Goal: Find specific page/section: Find specific page/section

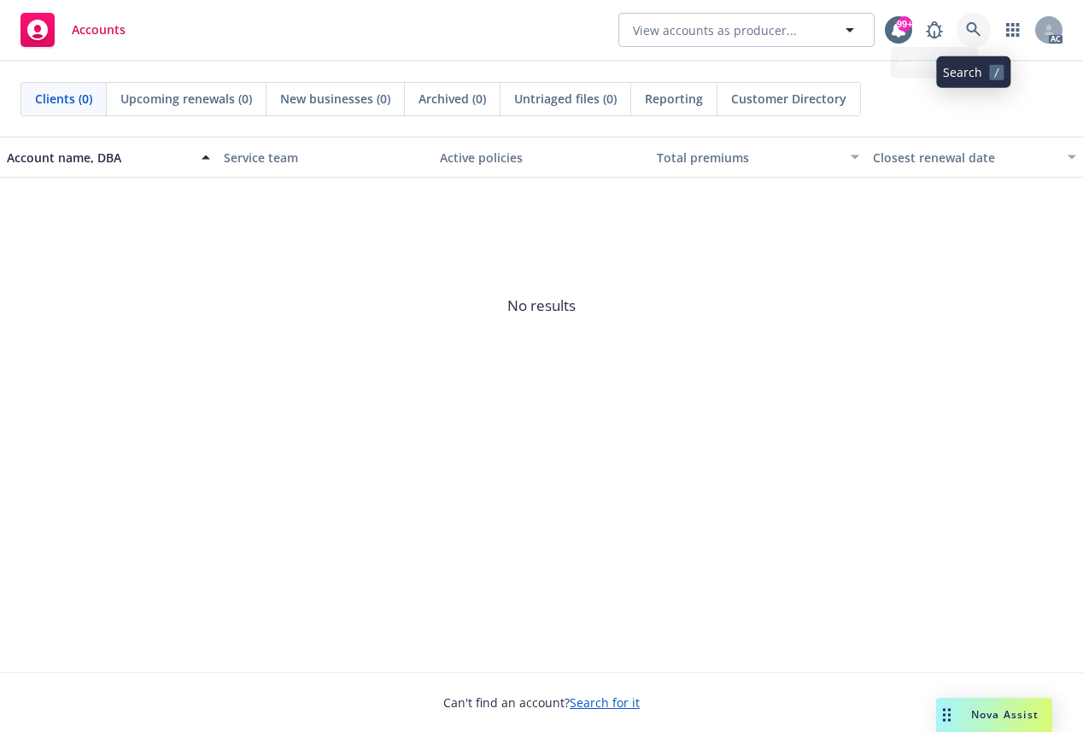
click at [967, 27] on icon at bounding box center [973, 29] width 15 height 15
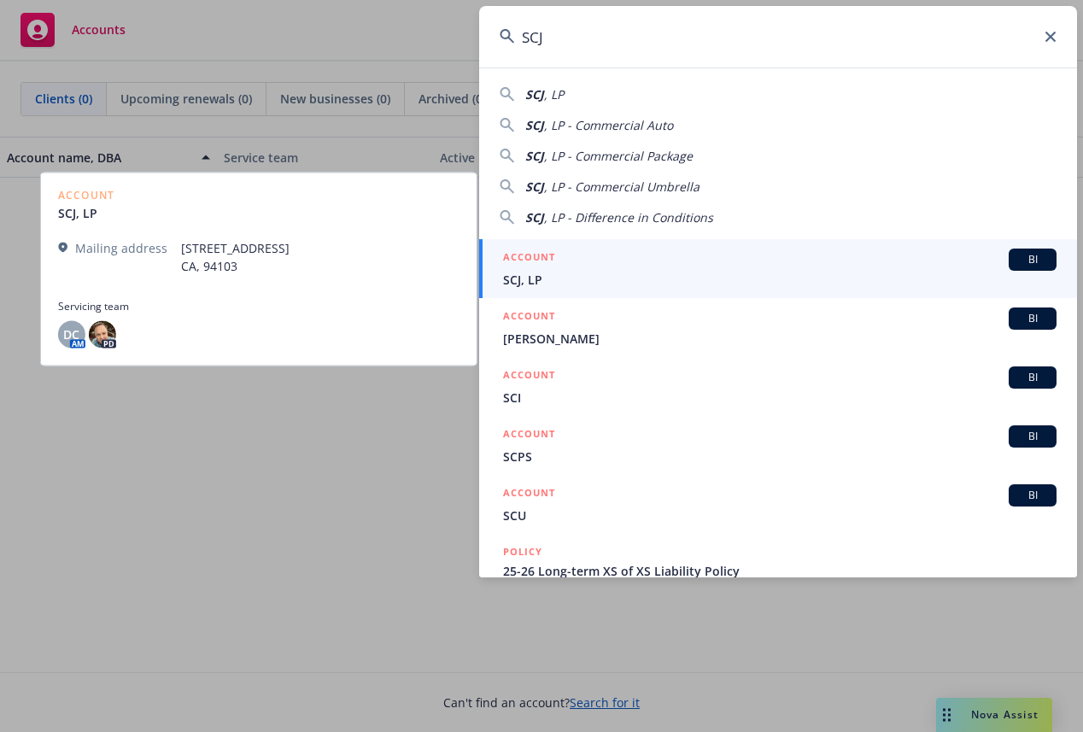
type input "SCJ"
click at [532, 277] on span "SCJ, LP" at bounding box center [780, 280] width 554 height 18
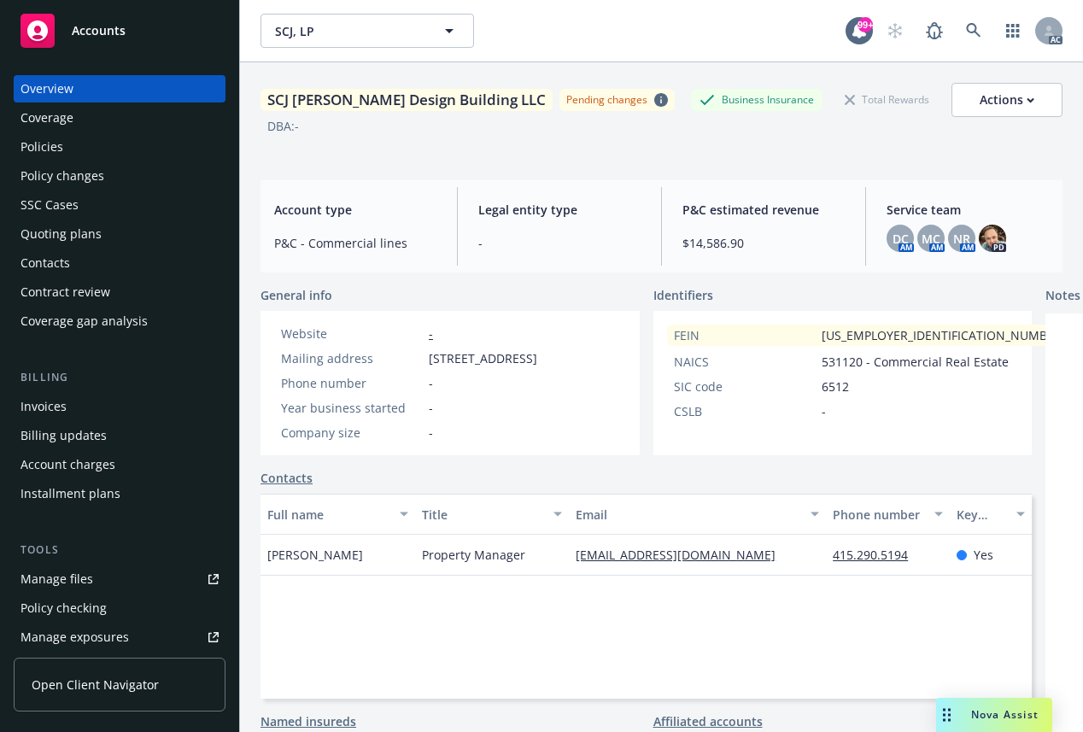
click at [914, 212] on span "Service team" at bounding box center [968, 210] width 162 height 18
click at [65, 118] on div "Coverage" at bounding box center [47, 117] width 53 height 27
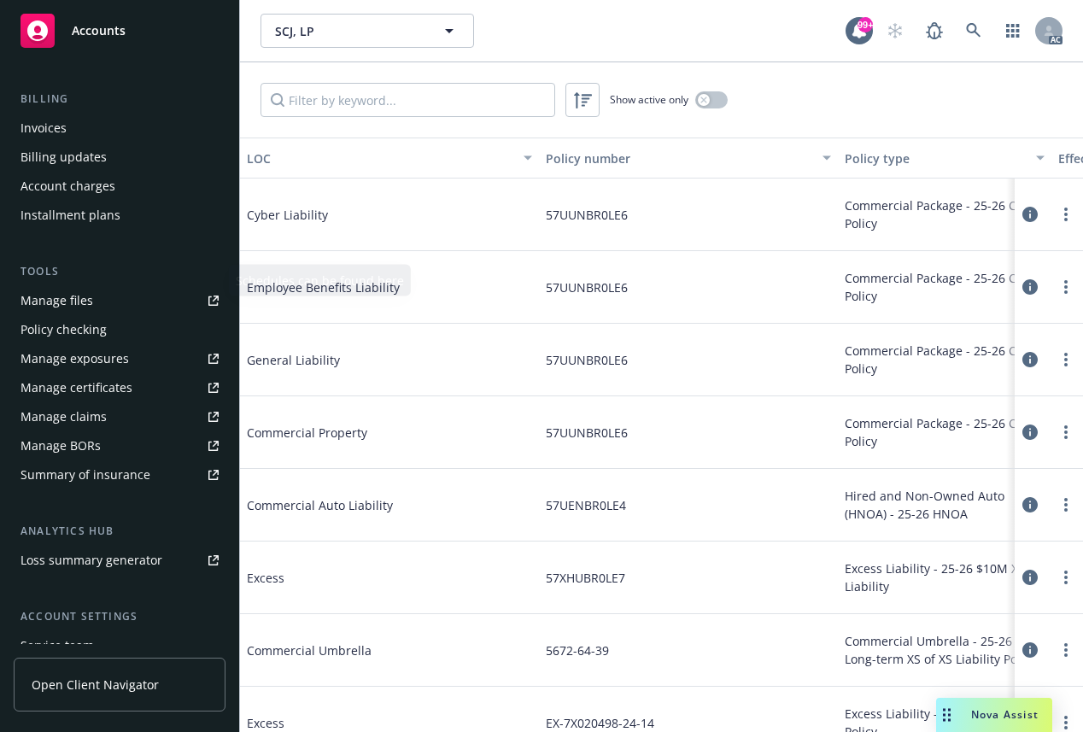
scroll to position [410, 0]
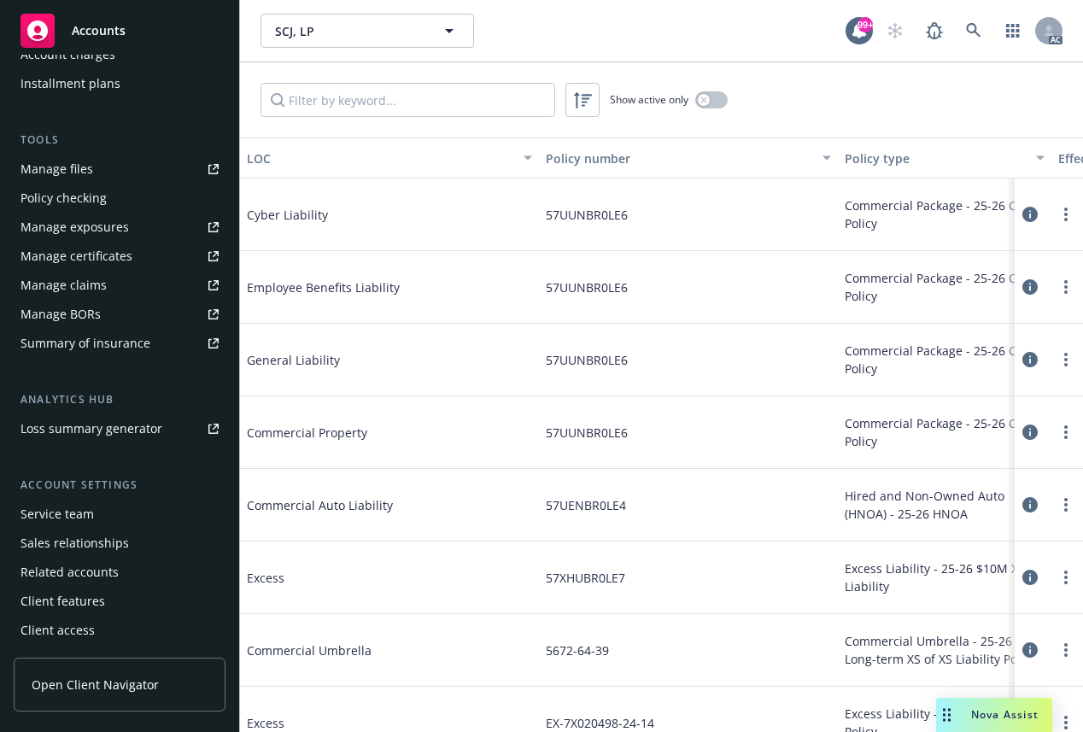
click at [70, 510] on div "Service team" at bounding box center [57, 514] width 73 height 27
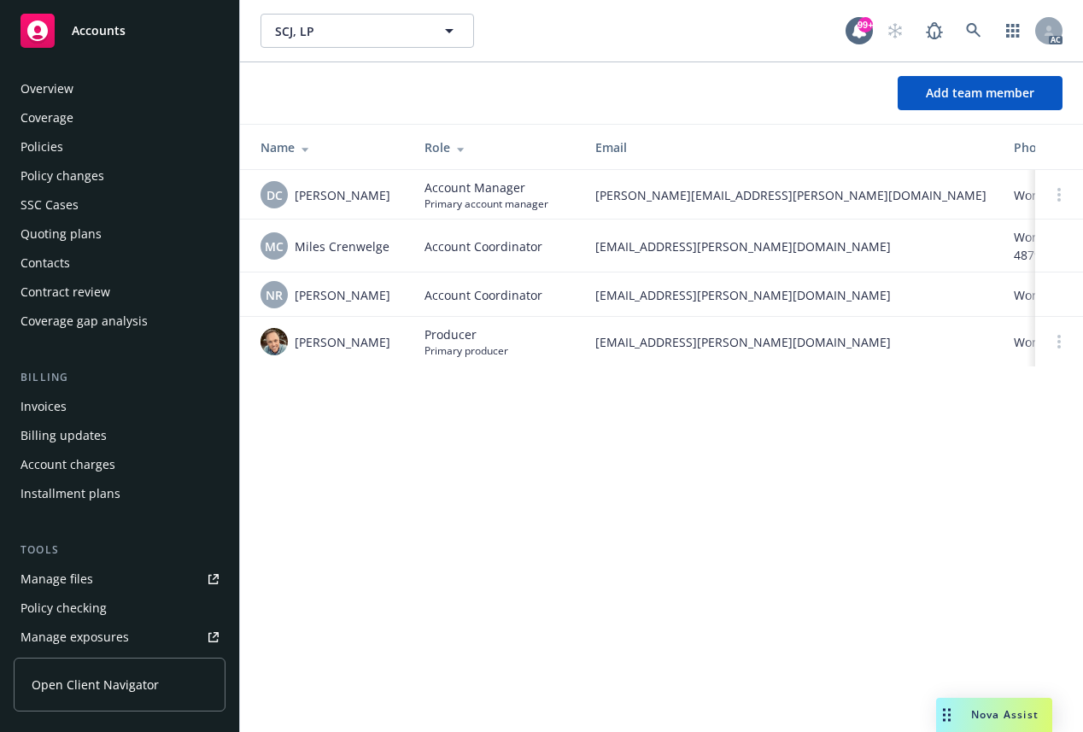
click at [48, 88] on div "Overview" at bounding box center [47, 88] width 53 height 27
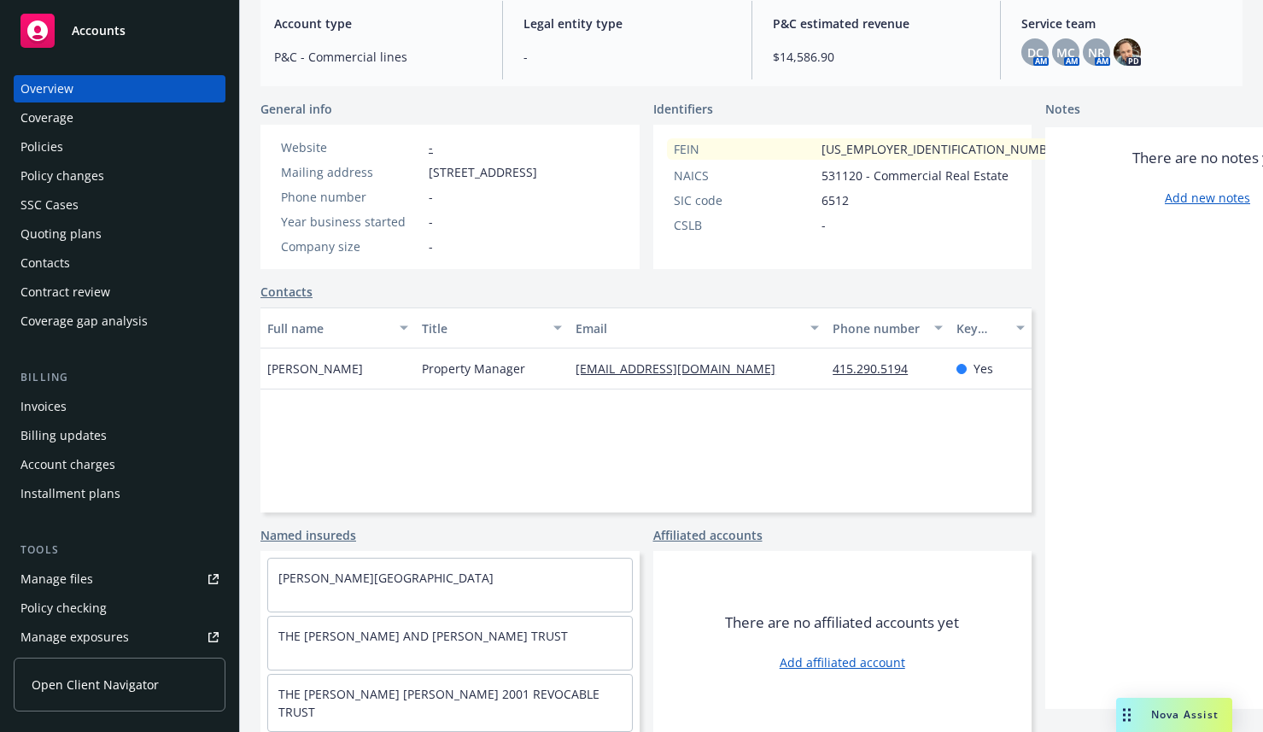
scroll to position [217, 0]
click at [45, 106] on div "Coverage" at bounding box center [47, 117] width 53 height 27
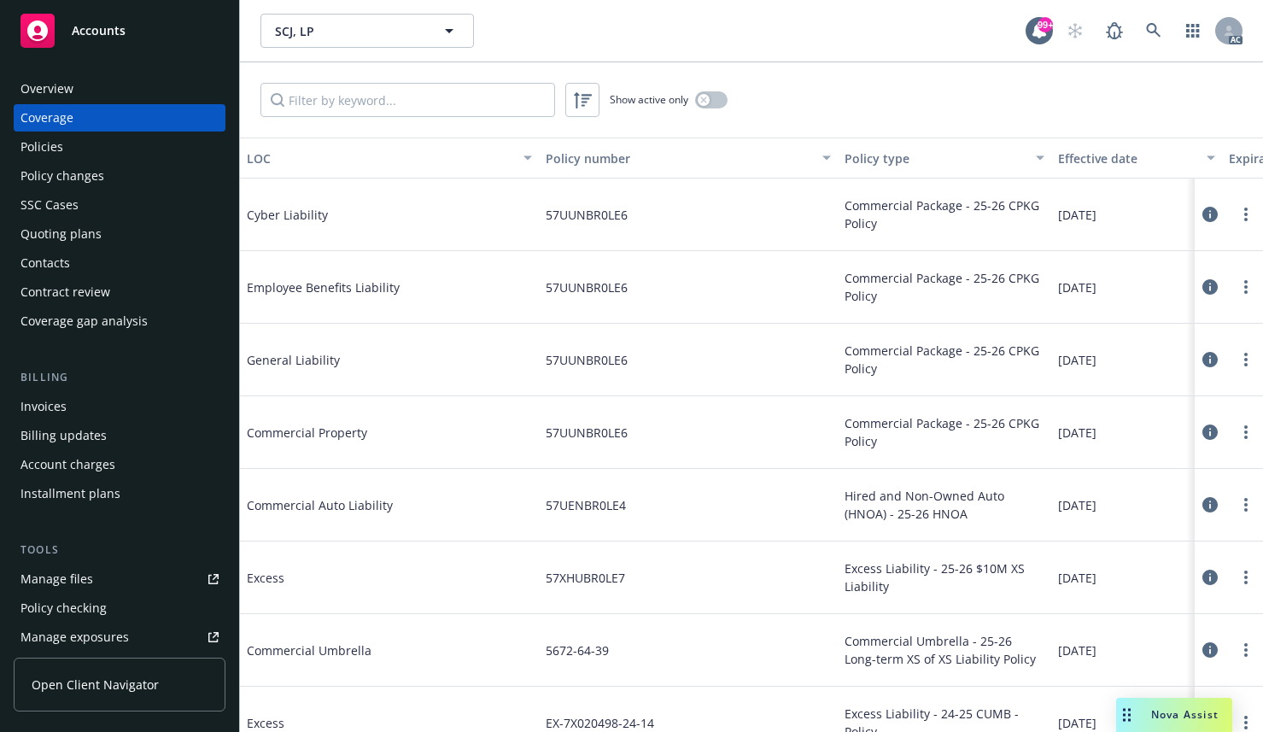
click at [43, 143] on div "Policies" at bounding box center [42, 146] width 43 height 27
